Goal: Task Accomplishment & Management: Manage account settings

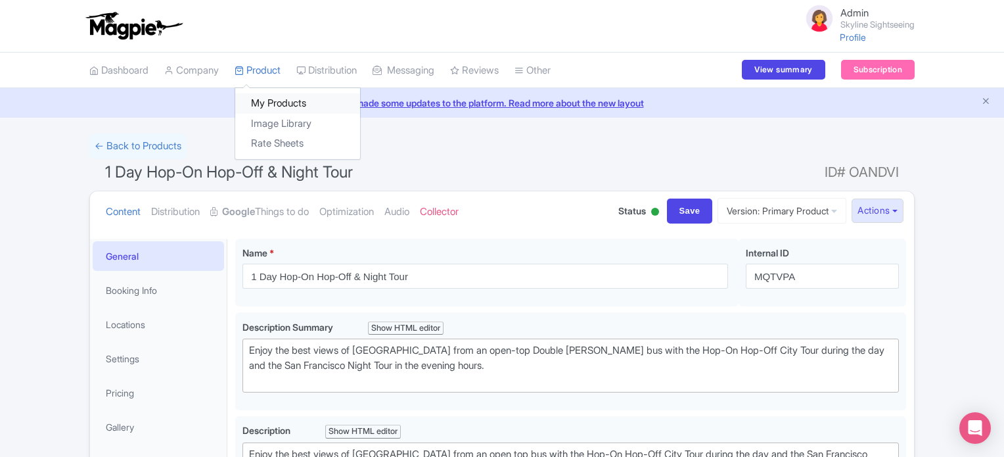
click at [257, 97] on link "My Products" at bounding box center [297, 103] width 125 height 20
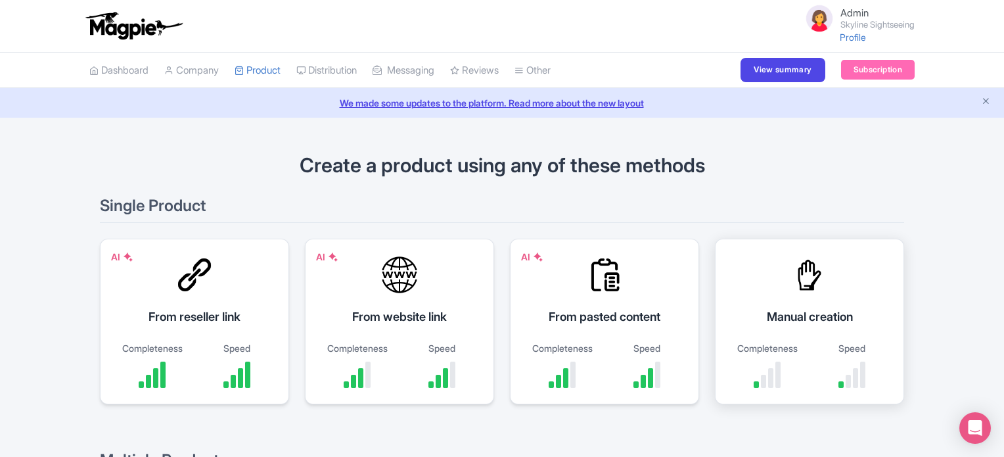
click at [781, 275] on div "Manual creation Completeness Speed" at bounding box center [809, 322] width 189 height 166
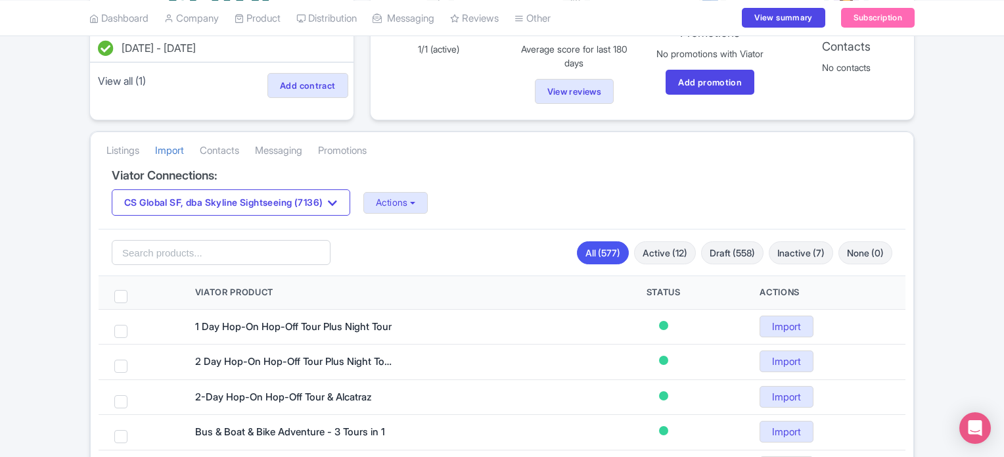
scroll to position [184, 0]
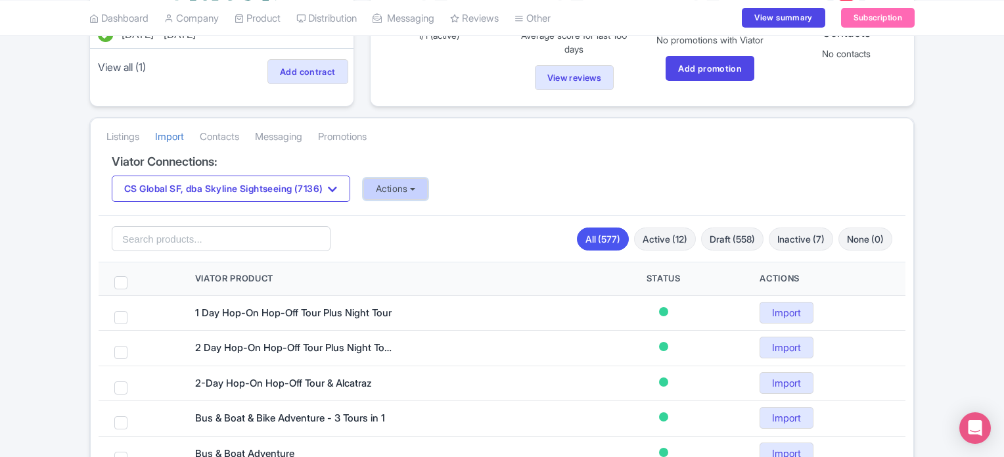
click at [429, 189] on button "Actions" at bounding box center [395, 189] width 65 height 22
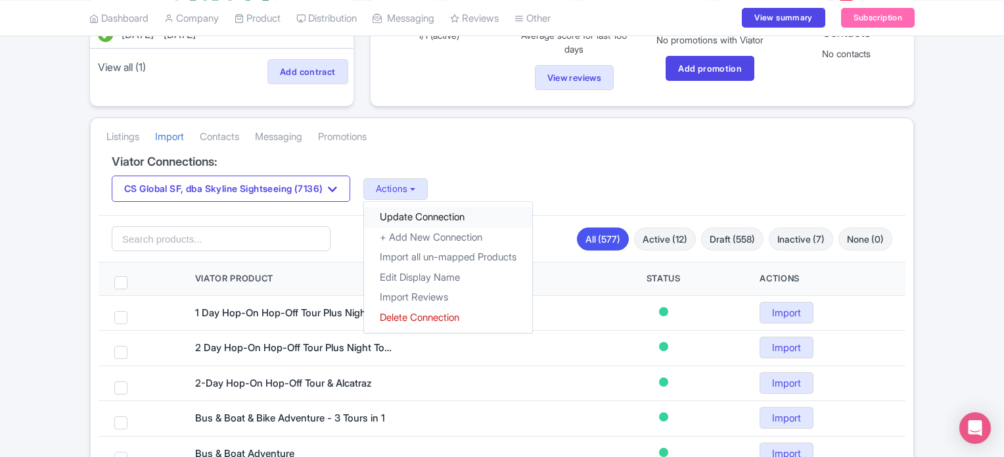
click at [438, 211] on link "Update Connection" at bounding box center [448, 217] width 168 height 20
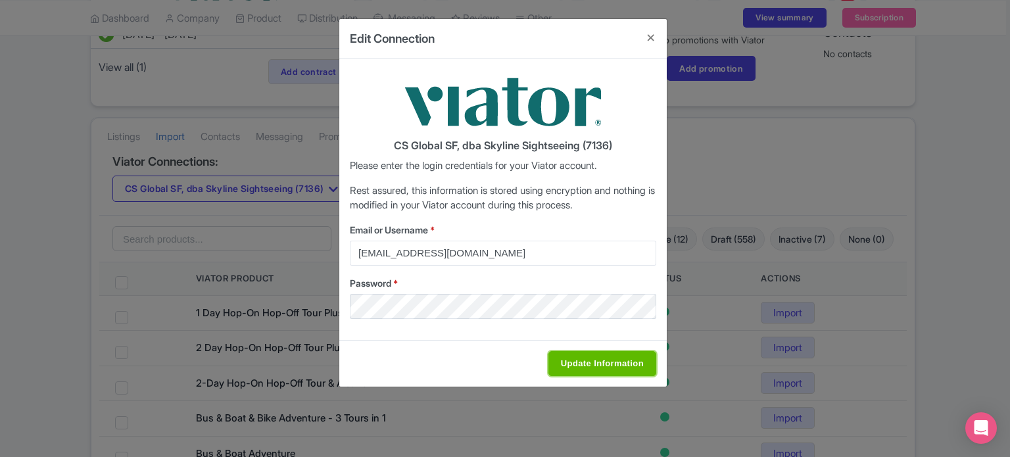
click at [613, 365] on input "Update Information" at bounding box center [602, 363] width 108 height 25
type input "Saving..."
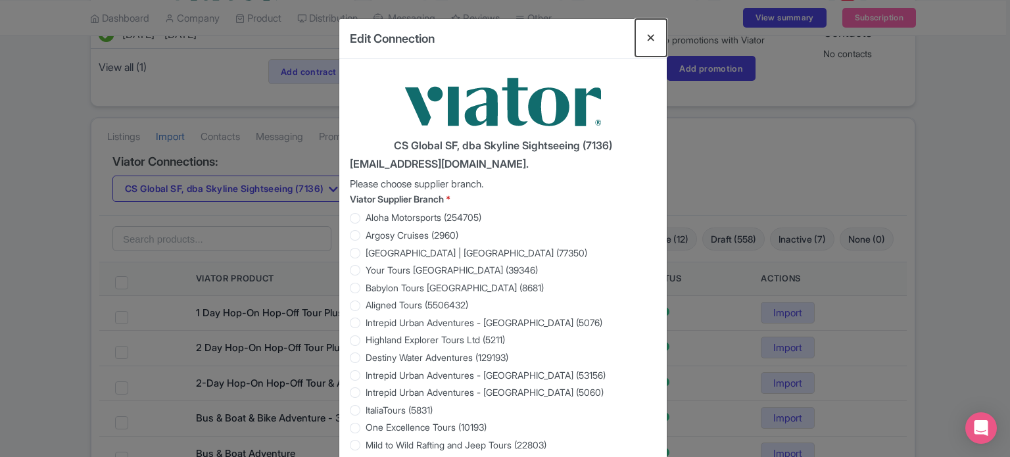
click at [649, 35] on button "Close" at bounding box center [651, 37] width 32 height 37
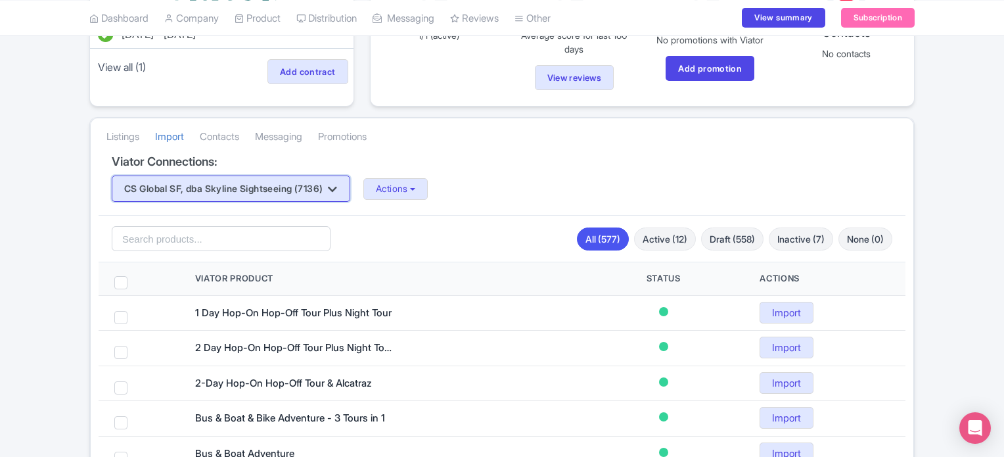
click at [337, 193] on icon "button" at bounding box center [332, 189] width 9 height 11
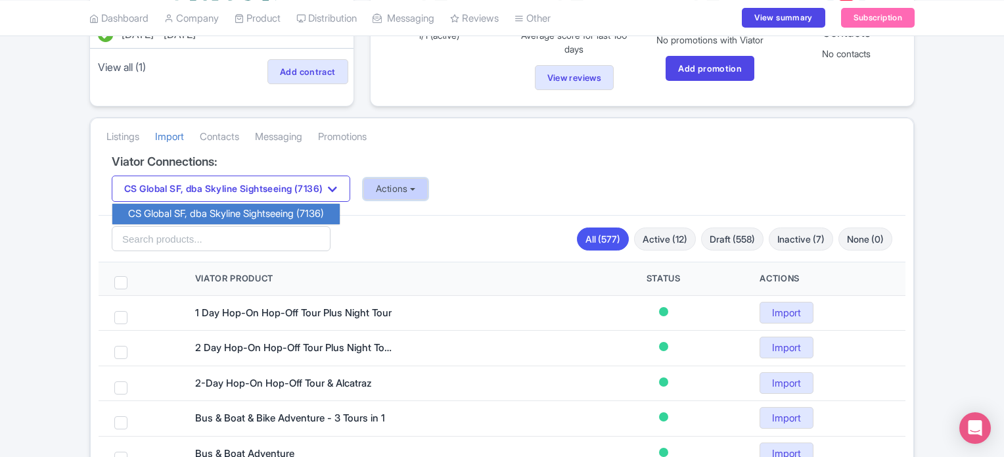
click at [399, 195] on button "Actions" at bounding box center [395, 189] width 65 height 22
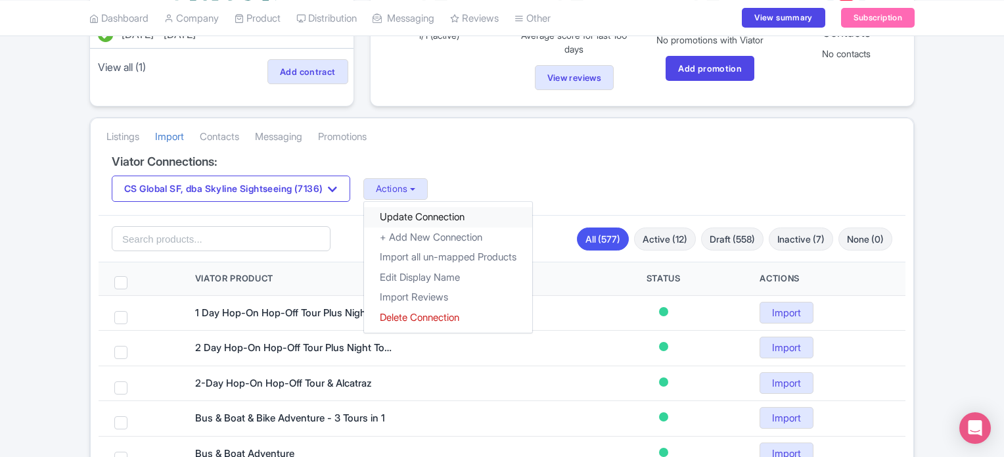
click at [423, 220] on link "Update Connection" at bounding box center [448, 217] width 168 height 20
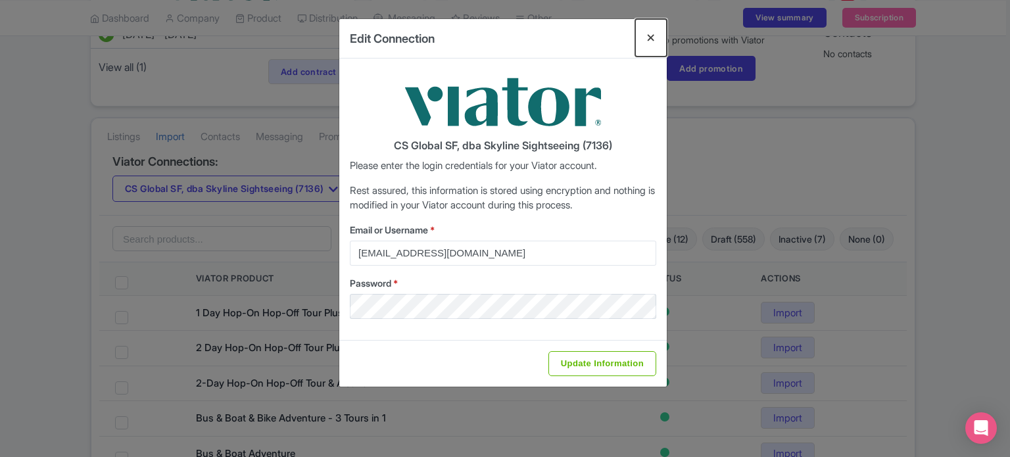
click at [655, 33] on button "Close" at bounding box center [651, 37] width 32 height 37
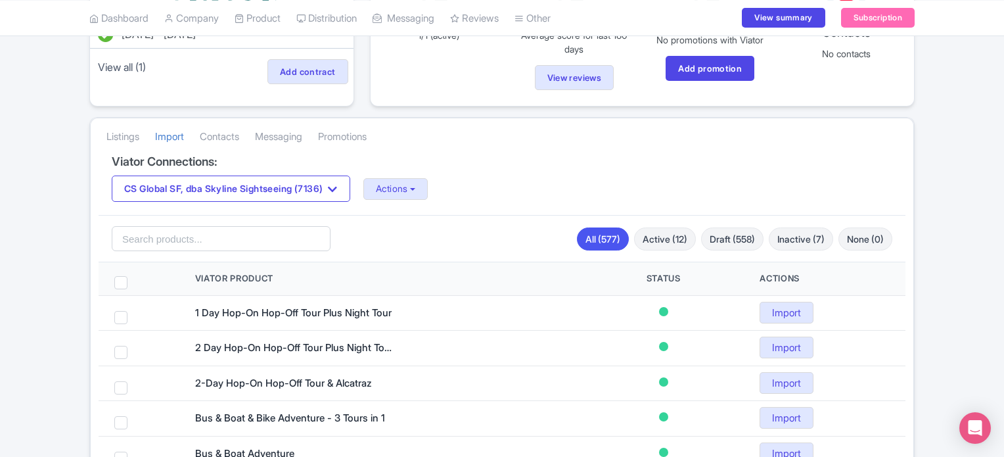
click at [429, 191] on button "Actions" at bounding box center [395, 189] width 65 height 22
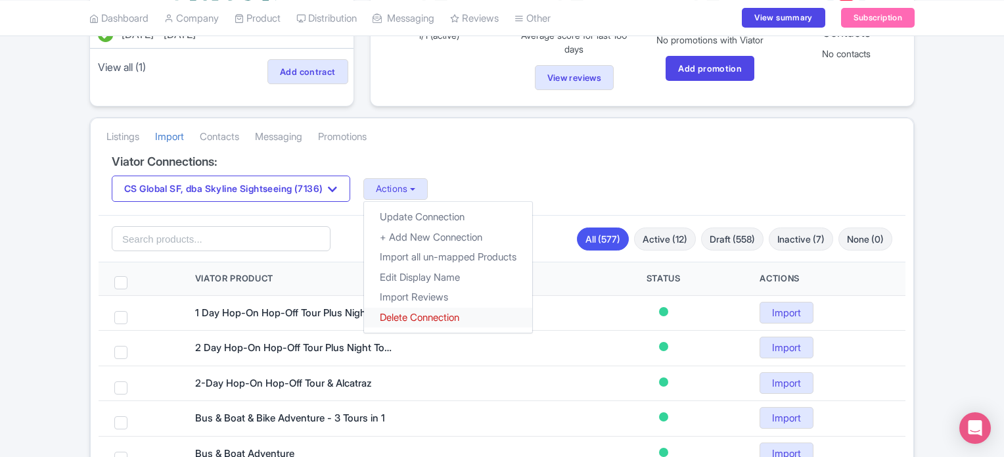
click at [444, 314] on link "Delete Connection" at bounding box center [448, 317] width 168 height 20
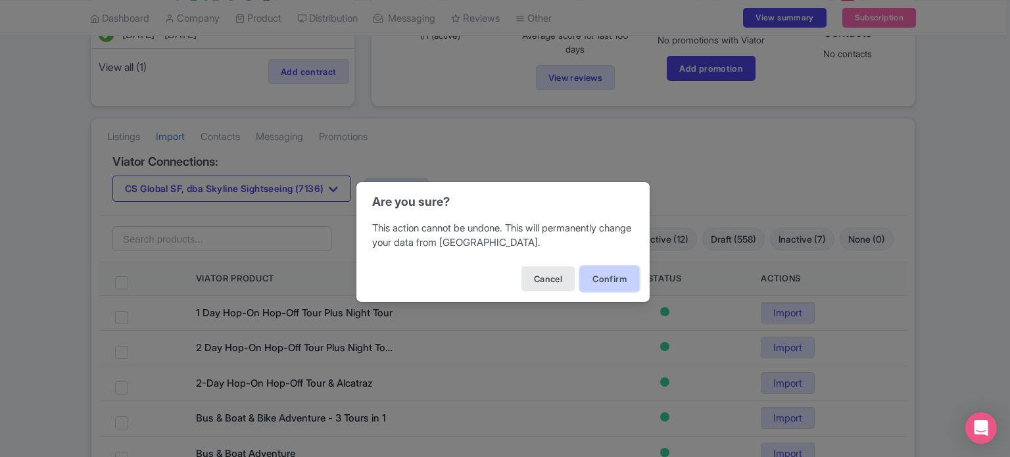
click at [595, 283] on button "Confirm" at bounding box center [609, 278] width 59 height 25
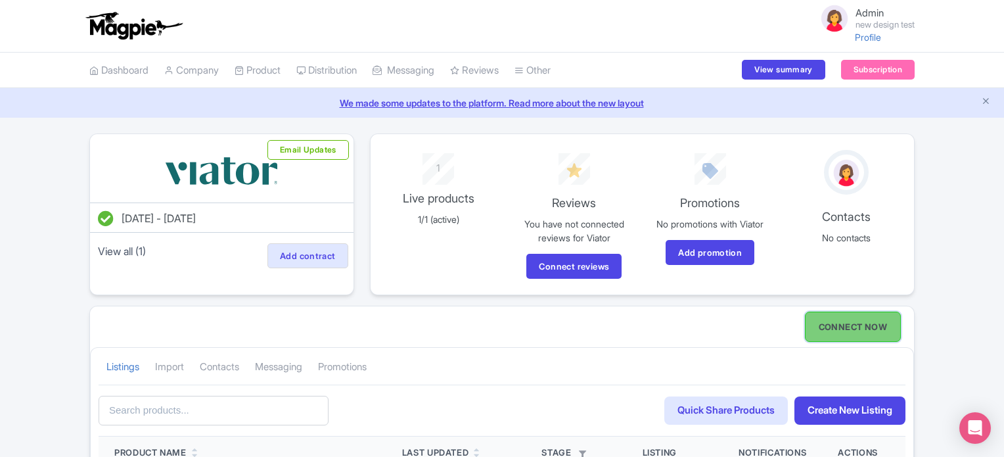
click at [862, 324] on link "CONNECT NOW" at bounding box center [853, 327] width 96 height 30
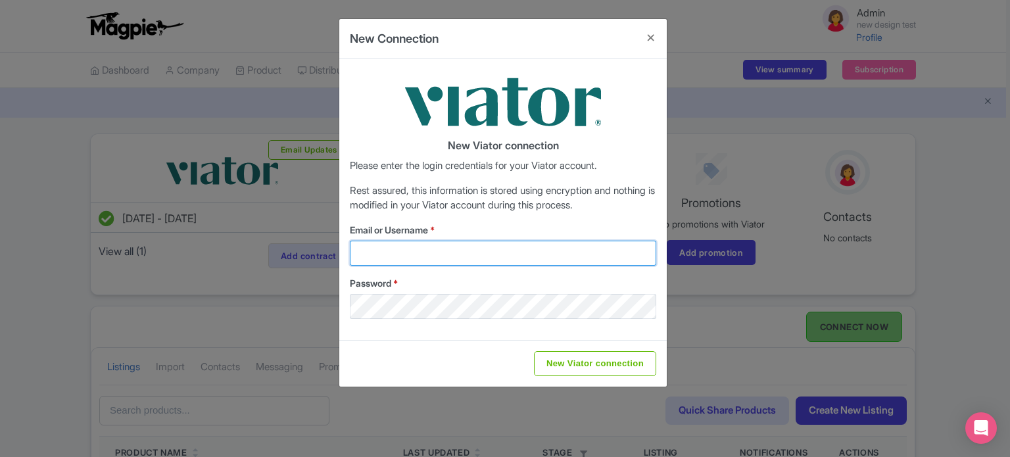
type input "[EMAIL_ADDRESS][DOMAIN_NAME]"
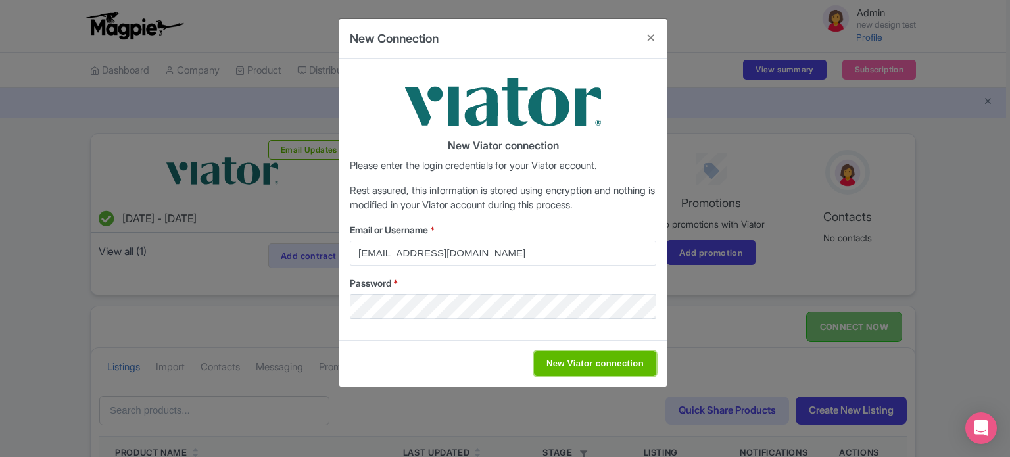
click at [603, 363] on input "New Viator connection" at bounding box center [595, 363] width 122 height 25
type input "Saving..."
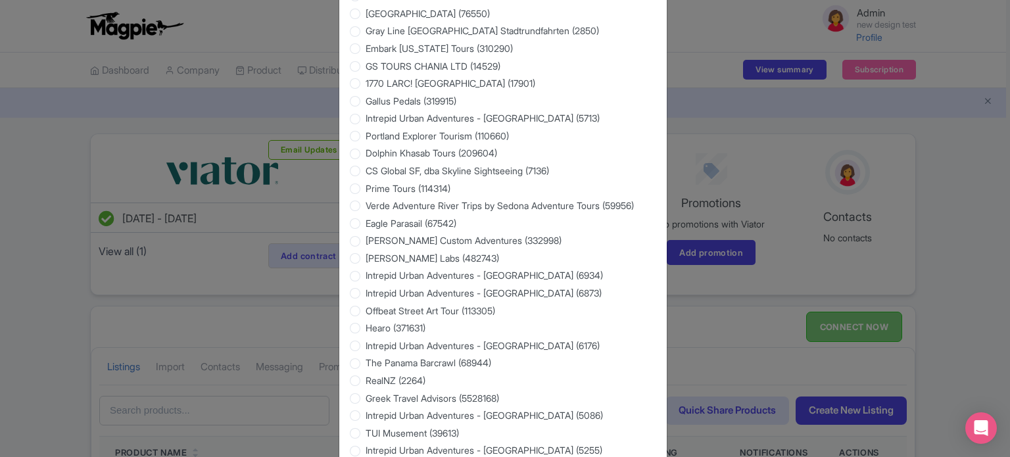
scroll to position [946, 0]
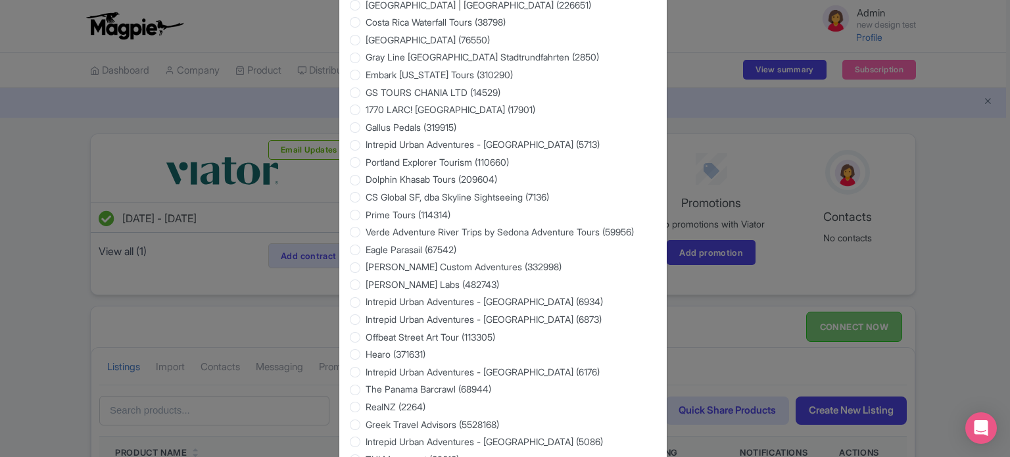
click at [365, 197] on label "CS Global SF, dba Skyline Sightseeing (7136)" at bounding box center [456, 197] width 183 height 14
click at [365, 197] on input "CS Global SF, dba Skyline Sightseeing (7136)" at bounding box center [371, 195] width 13 height 13
radio input "true"
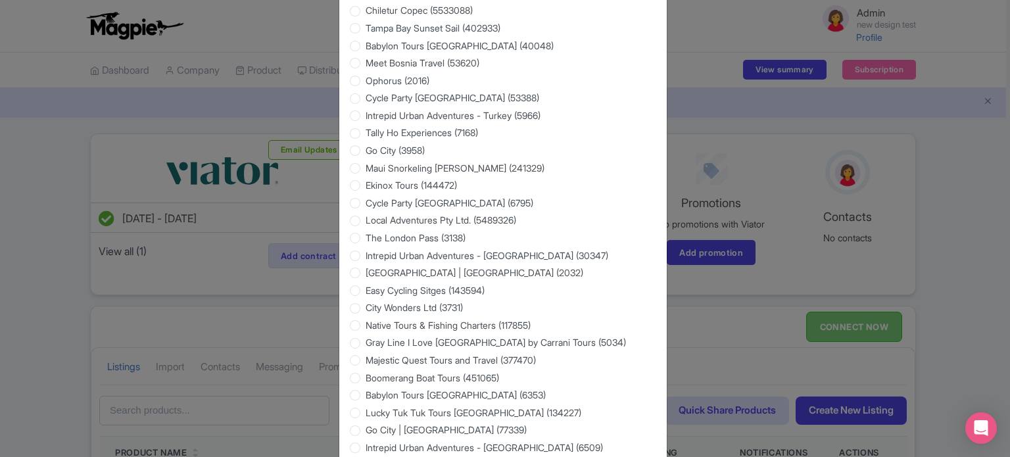
scroll to position [2082, 0]
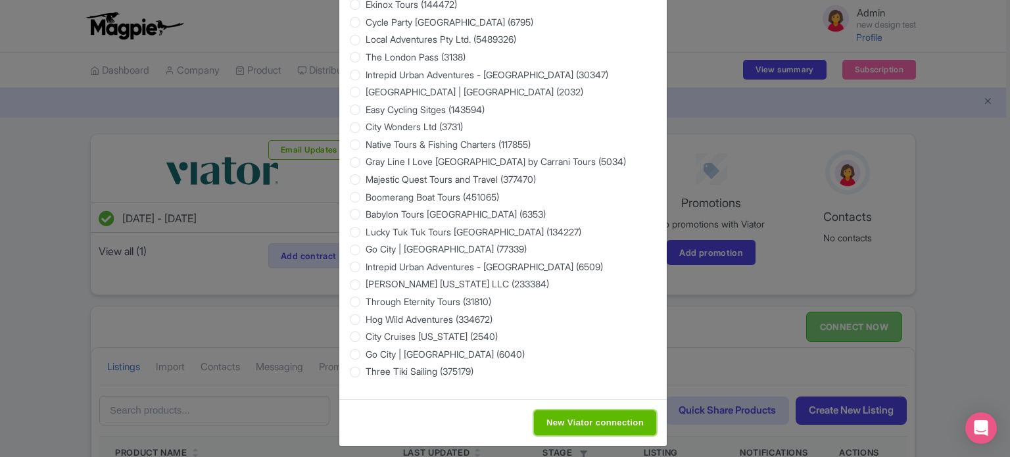
click at [613, 410] on input "New Viator connection" at bounding box center [595, 422] width 122 height 25
type input "Saving..."
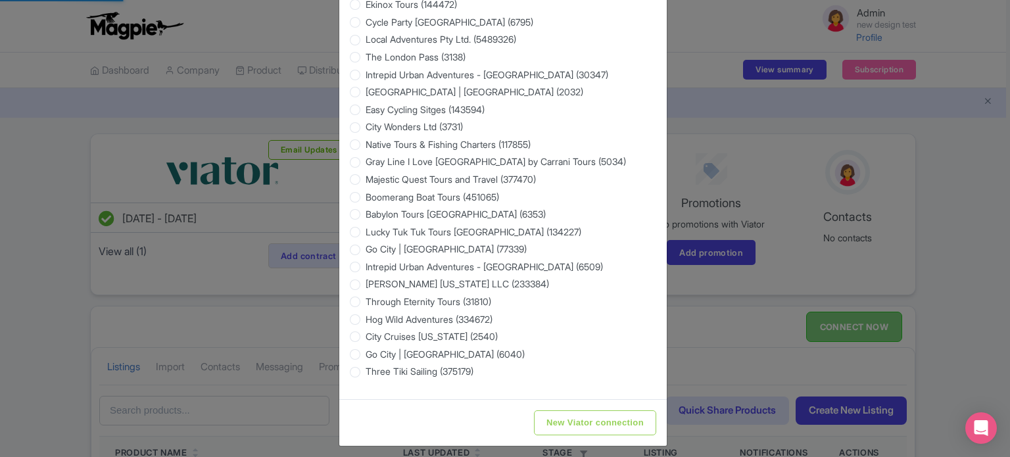
scroll to position [0, 0]
